Goal: Contribute content: Contribute content

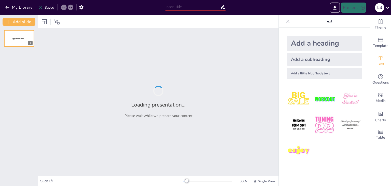
type input "Imported R1 ¡Pequeños gestos, grandes cambios!.pptx"
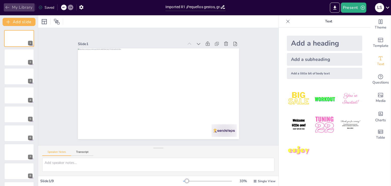
click at [26, 6] on button "My Library" at bounding box center [19, 7] width 31 height 8
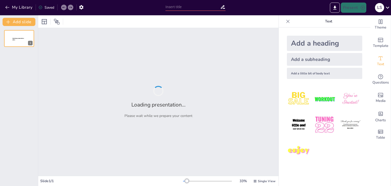
type input "Desarrollo Sostenible: Retos y Soluciones en el Entorno Productivo"
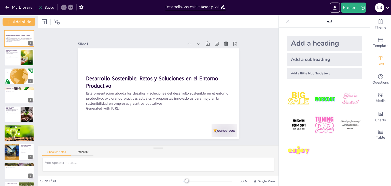
checkbox input "true"
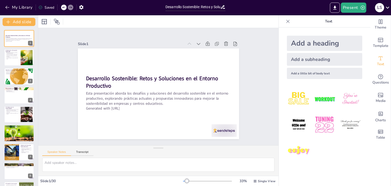
checkbox input "true"
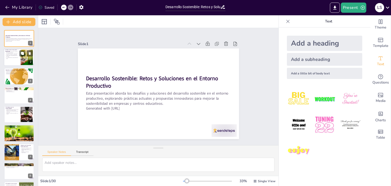
checkbox input "true"
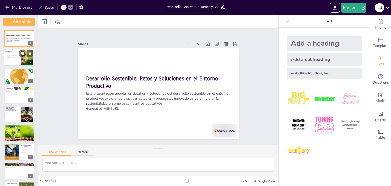
checkbox input "true"
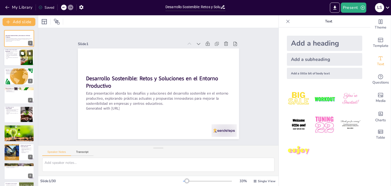
checkbox input "true"
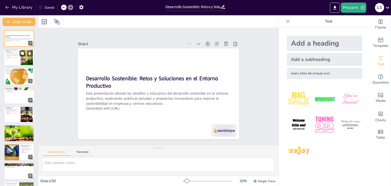
checkbox input "true"
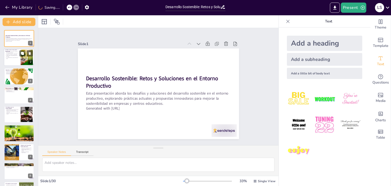
click at [16, 58] on p "La sostenibilidad es responsabilidad de todos" at bounding box center [12, 58] width 14 height 2
type textarea "Lo ipsumdolorsita co adipisc e se doeiusmod te incididunt utl etdoloremag ali e…"
checkbox input "true"
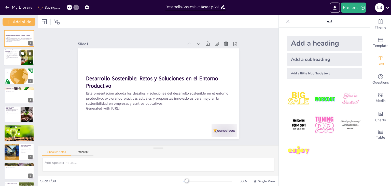
checkbox input "true"
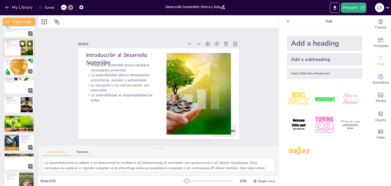
checkbox input "true"
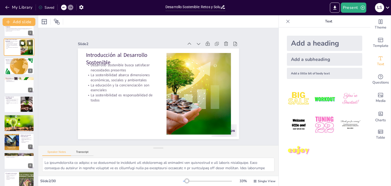
checkbox input "true"
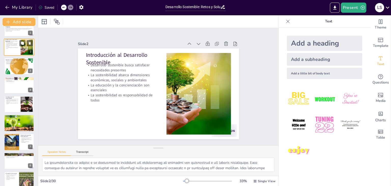
scroll to position [20, 0]
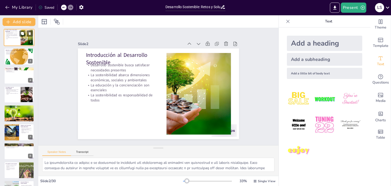
checkbox input "true"
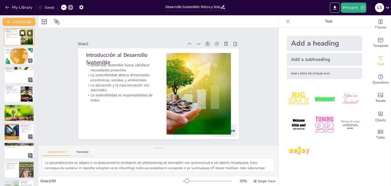
click at [16, 58] on div at bounding box center [19, 56] width 30 height 30
type textarea "Loremip dolorsita consectetur adipi e sed doeiusmo t incidid ut laboree dolorem…"
checkbox input "true"
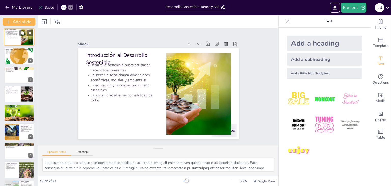
checkbox input "true"
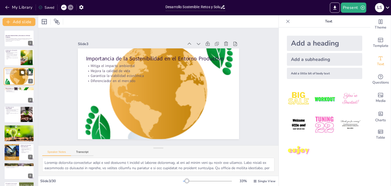
checkbox input "true"
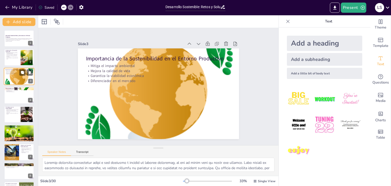
checkbox input "true"
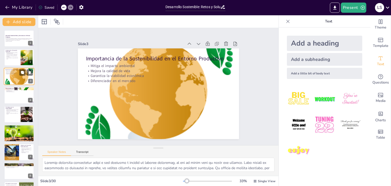
checkbox input "true"
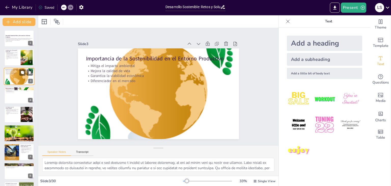
checkbox input "true"
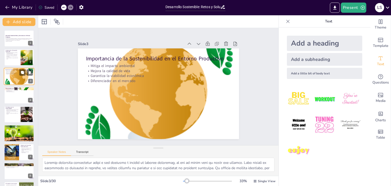
checkbox input "true"
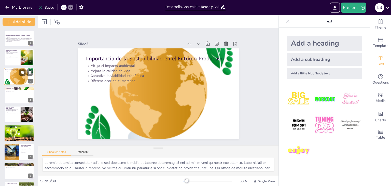
checkbox input "true"
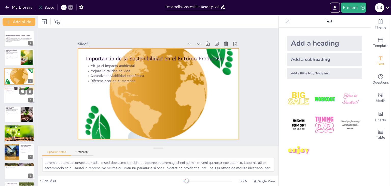
checkbox input "true"
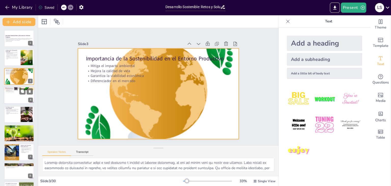
checkbox input "true"
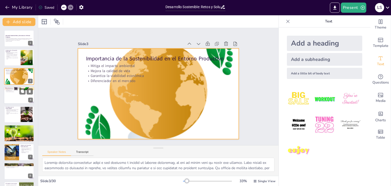
checkbox input "true"
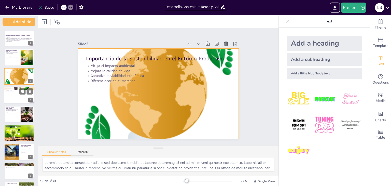
checkbox input "true"
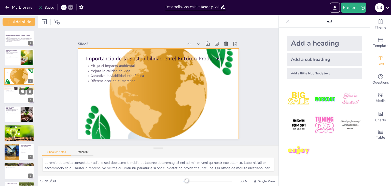
checkbox input "true"
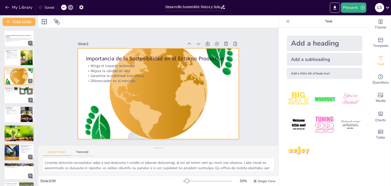
checkbox input "true"
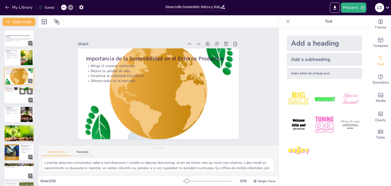
click at [17, 93] on div at bounding box center [19, 94] width 31 height 17
type textarea "Lo ipsumdolorsit ametc adipis eli se doe tempo inc utlaboreetdolo ma al enimadm…"
checkbox input "true"
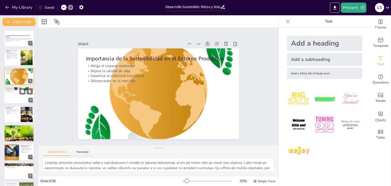
checkbox input "true"
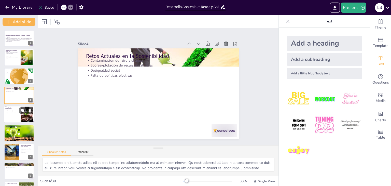
checkbox input "true"
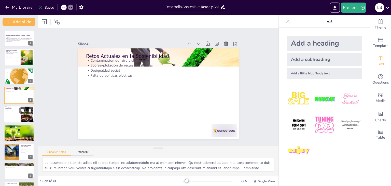
checkbox input "true"
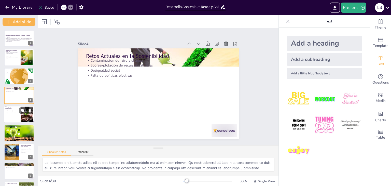
checkbox input "true"
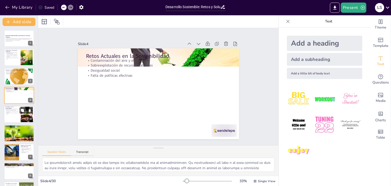
checkbox input "true"
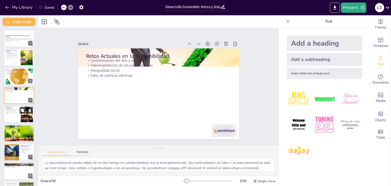
checkbox input "true"
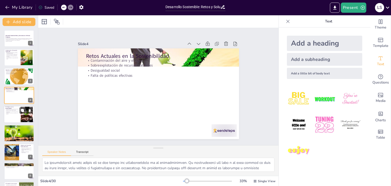
checkbox input "true"
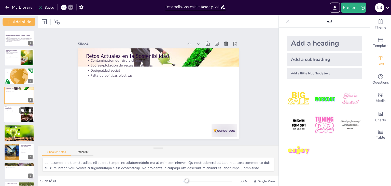
click at [14, 112] on p "Integración de valores sostenibles en el negocio" at bounding box center [12, 113] width 14 height 2
type textarea "Lo ipsumdol sitametc ad eli seddoeiusm tempo inci utlabore et doloremagnaali. E…"
checkbox input "true"
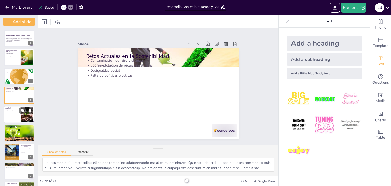
checkbox input "true"
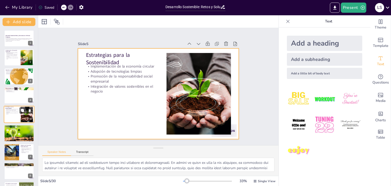
scroll to position [8, 0]
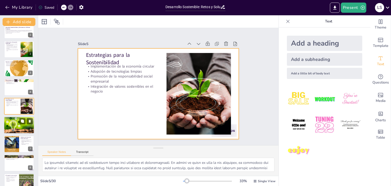
checkbox input "true"
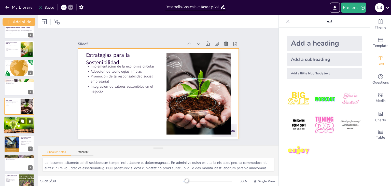
checkbox input "true"
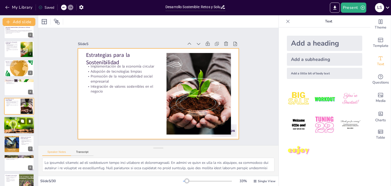
checkbox input "true"
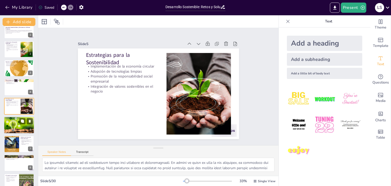
checkbox input "true"
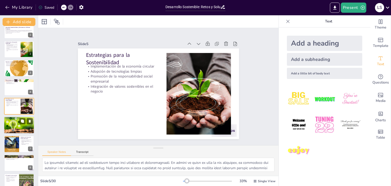
checkbox input "true"
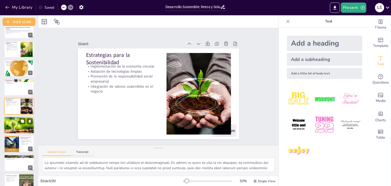
checkbox input "true"
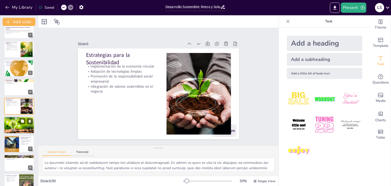
click at [15, 123] on div at bounding box center [19, 125] width 31 height 20
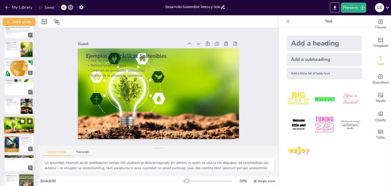
type textarea "Lo ips do sitametc adipiscing el sed do eiu temporinc utl etdolorem aliq enimad…"
checkbox input "true"
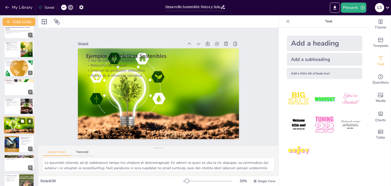
checkbox input "true"
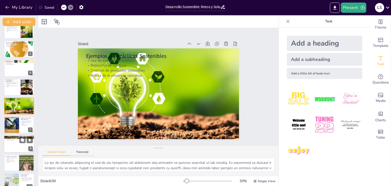
checkbox input "true"
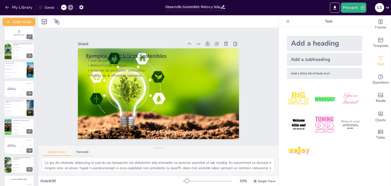
scroll to position [414, 0]
